Goal: Information Seeking & Learning: Learn about a topic

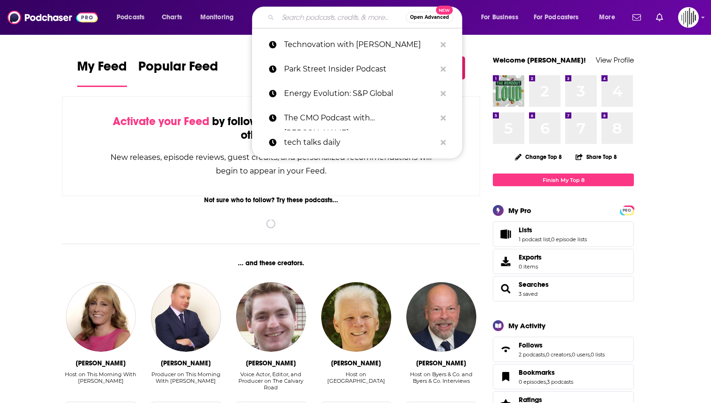
click at [332, 16] on input "Search podcasts, credits, & more..." at bounding box center [342, 17] width 128 height 15
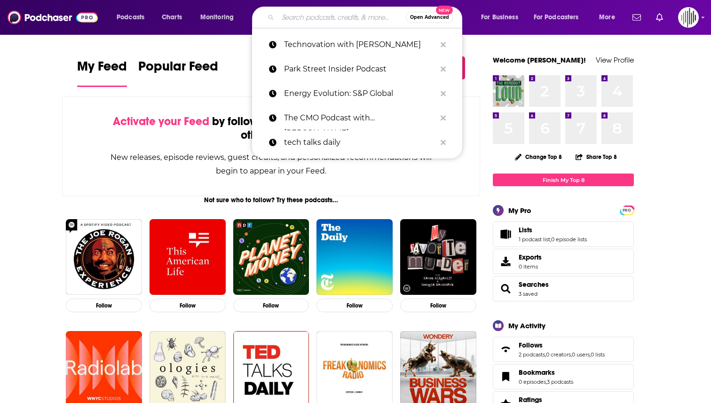
paste input "Transmission by Modo Energy"
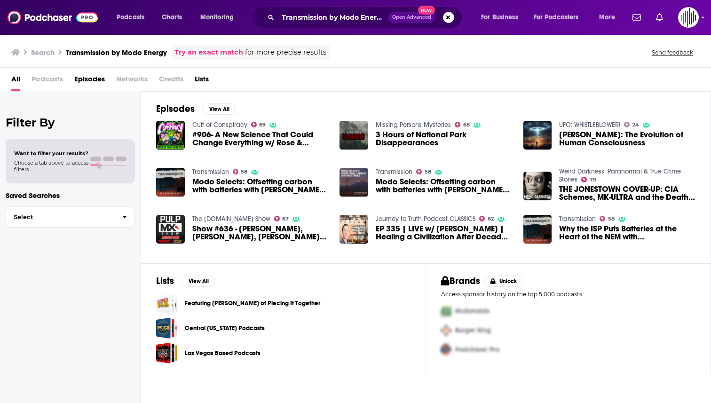
click at [57, 79] on span "Podcasts" at bounding box center [46, 80] width 31 height 19
click at [42, 79] on span "Podcasts" at bounding box center [46, 80] width 31 height 19
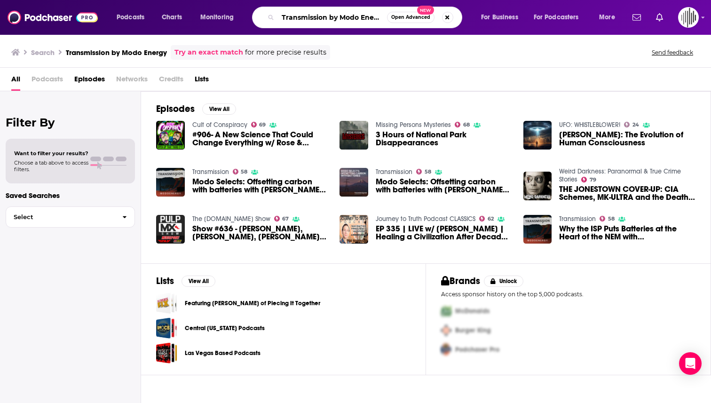
click at [327, 21] on input "Transmission by Modo Energy" at bounding box center [332, 17] width 109 height 15
drag, startPoint x: 283, startPoint y: 16, endPoint x: 455, endPoint y: 29, distance: 172.0
click at [455, 29] on div "Podcasts Charts Monitoring Transmission by Modo Energy Open Advanced New For Bu…" at bounding box center [355, 17] width 711 height 35
paste input "Practical Engineering"
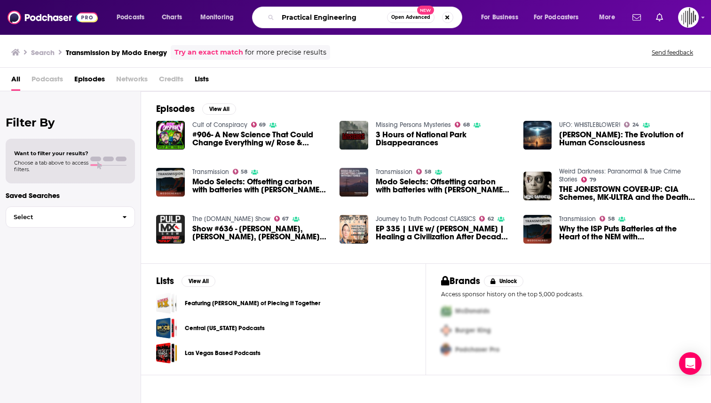
scroll to position [0, 0]
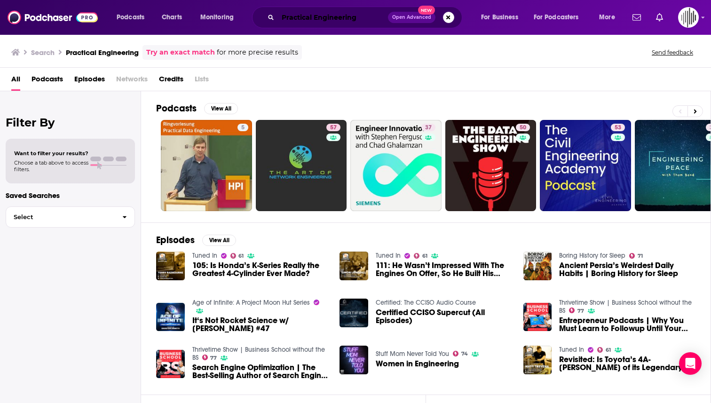
click at [347, 16] on input "Practical Engineering" at bounding box center [333, 17] width 110 height 15
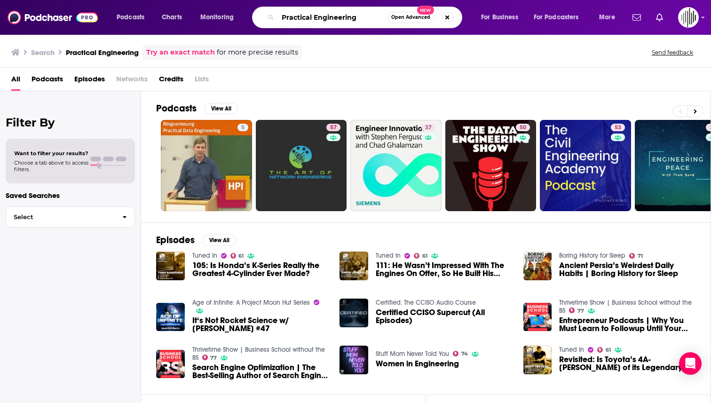
drag, startPoint x: 367, startPoint y: 12, endPoint x: 241, endPoint y: 5, distance: 126.1
click at [235, 5] on div "Podcasts Charts Monitoring Practical Engineering Open Advanced New For Business…" at bounding box center [355, 17] width 711 height 35
drag, startPoint x: 281, startPoint y: 16, endPoint x: 389, endPoint y: 16, distance: 107.6
click at [389, 16] on div "Practical Engineering Open Advanced New" at bounding box center [357, 18] width 210 height 22
paste input "Smarter Every Day"
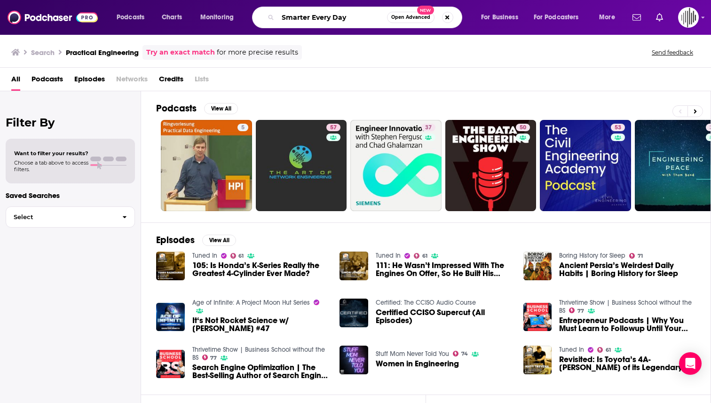
type input "Smarter Every Day"
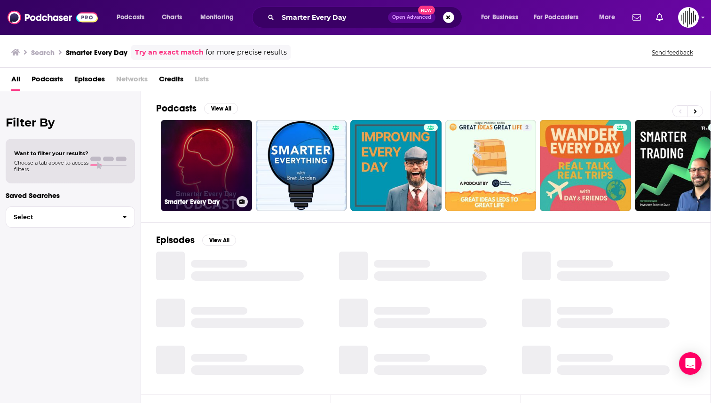
click at [212, 186] on link "Smarter Every Day" at bounding box center [206, 165] width 91 height 91
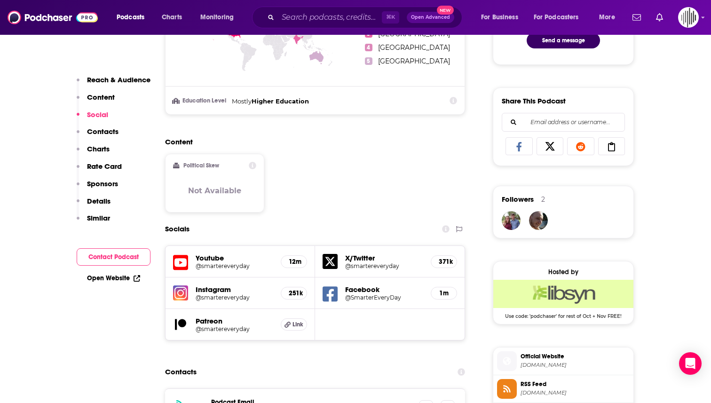
scroll to position [616, 0]
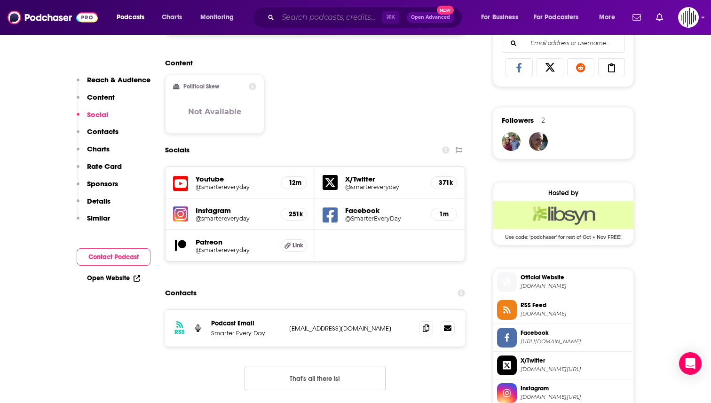
click at [320, 14] on input "Search podcasts, credits, & more..." at bounding box center [330, 17] width 104 height 15
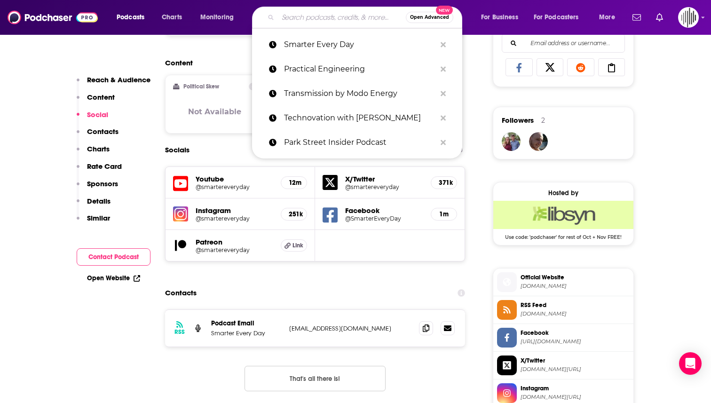
paste input "Practical Engineering"
type input "Practical Engineering"
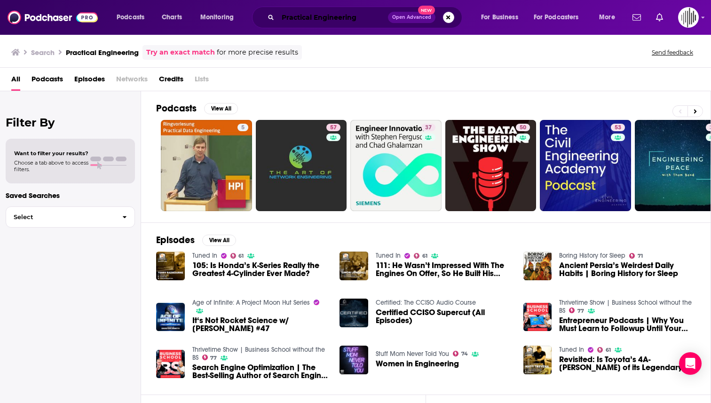
click at [349, 16] on input "Practical Engineering" at bounding box center [333, 17] width 110 height 15
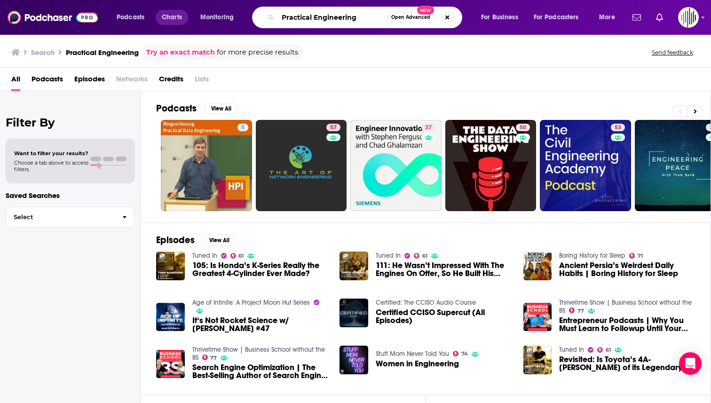
drag, startPoint x: 364, startPoint y: 18, endPoint x: 160, endPoint y: 18, distance: 204.5
click at [160, 18] on div "Podcasts Charts Monitoring Practical Engineering Open Advanced New For Business…" at bounding box center [367, 18] width 514 height 22
paste input "Veritasium"
type input "Veritasium"
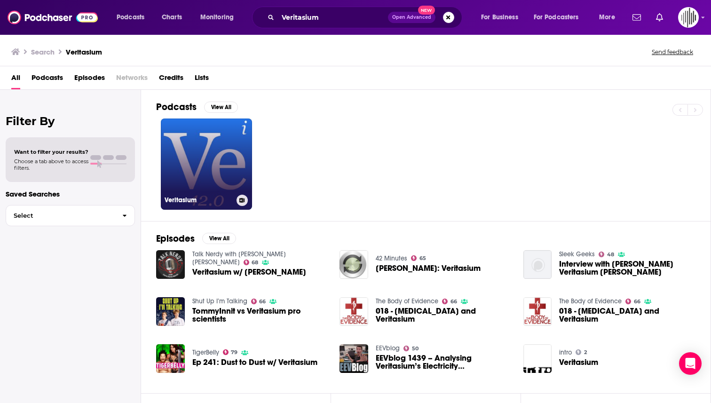
click at [229, 155] on link "Veritasium" at bounding box center [206, 163] width 91 height 91
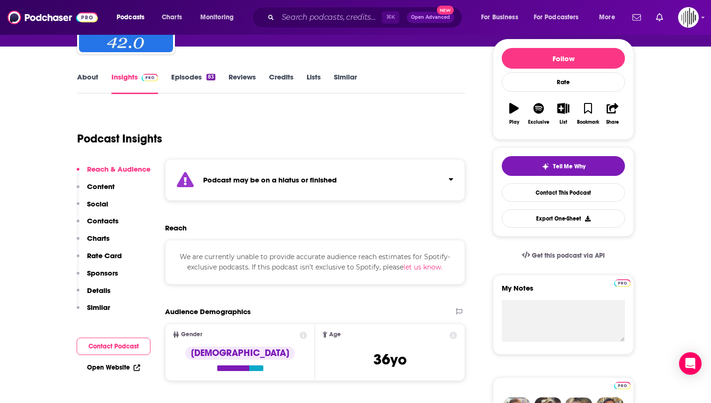
scroll to position [105, 0]
